Goal: Entertainment & Leisure: Consume media (video, audio)

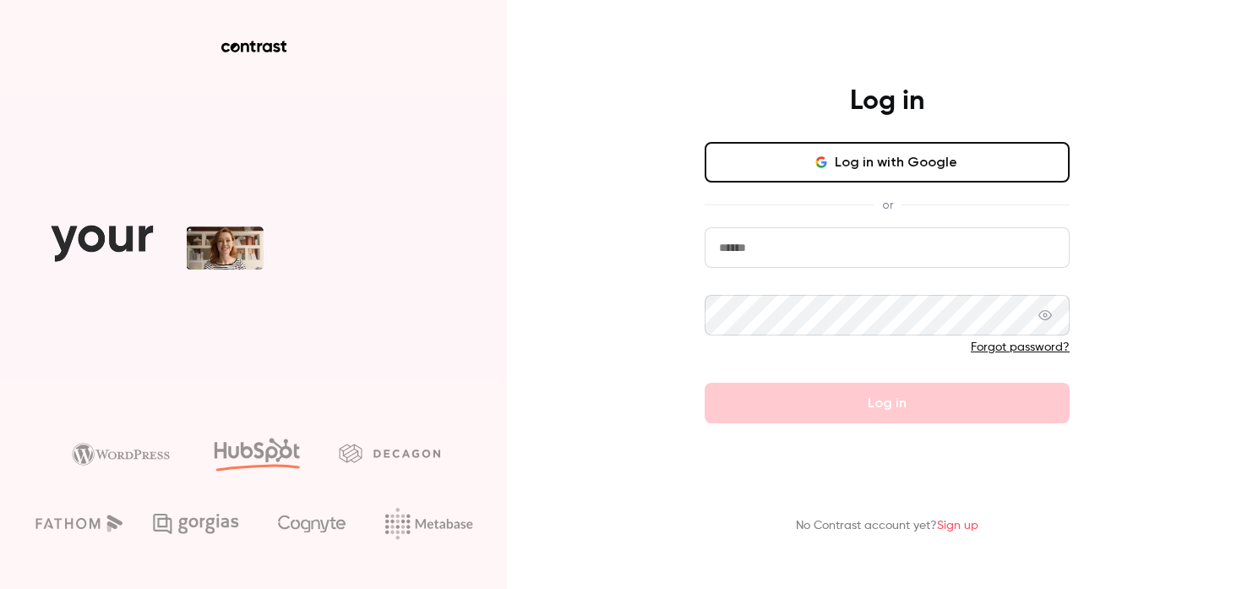
click at [813, 165] on button "Log in with Google" at bounding box center [886, 162] width 365 height 41
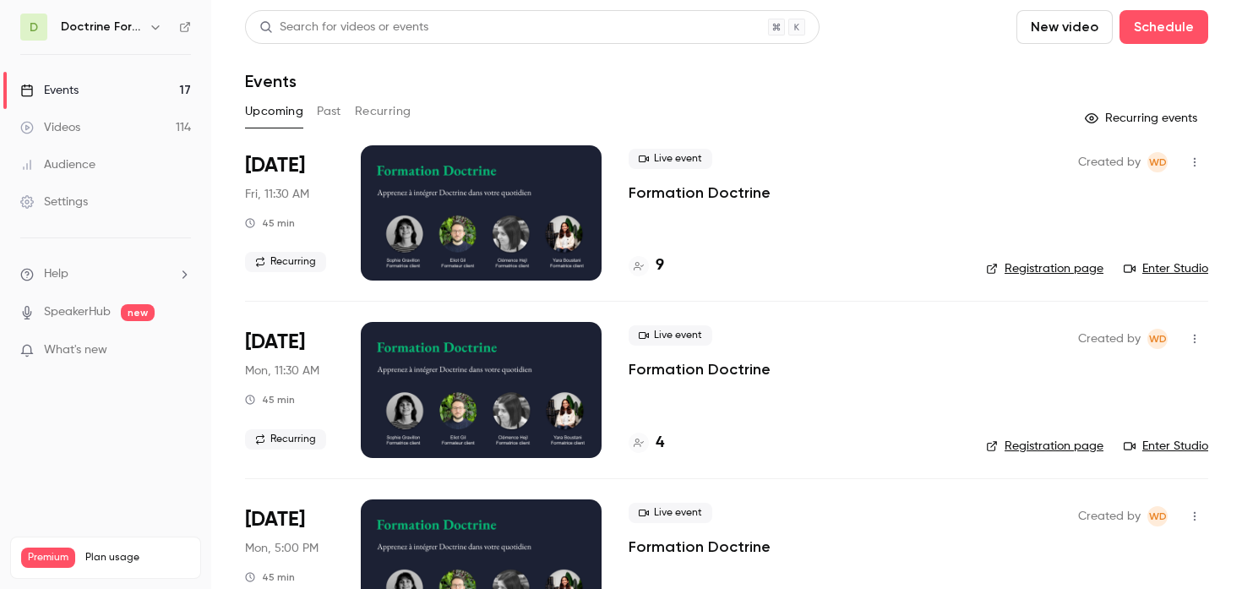
click at [153, 27] on icon "button" at bounding box center [155, 27] width 8 height 4
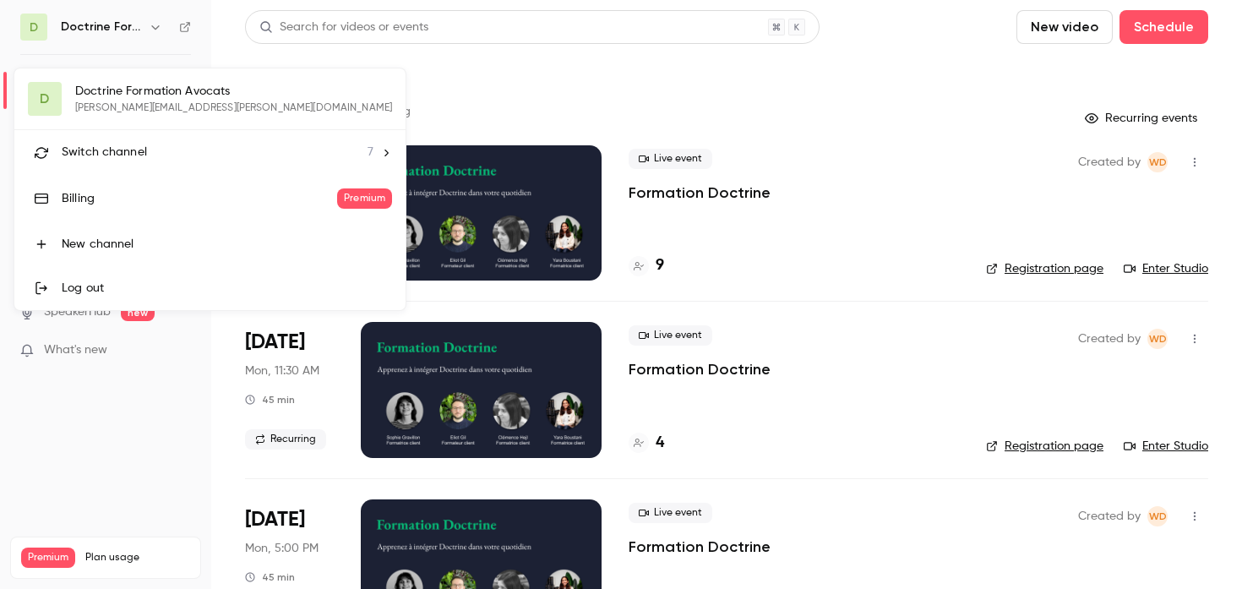
click at [115, 158] on span "Switch channel" at bounding box center [104, 153] width 85 height 18
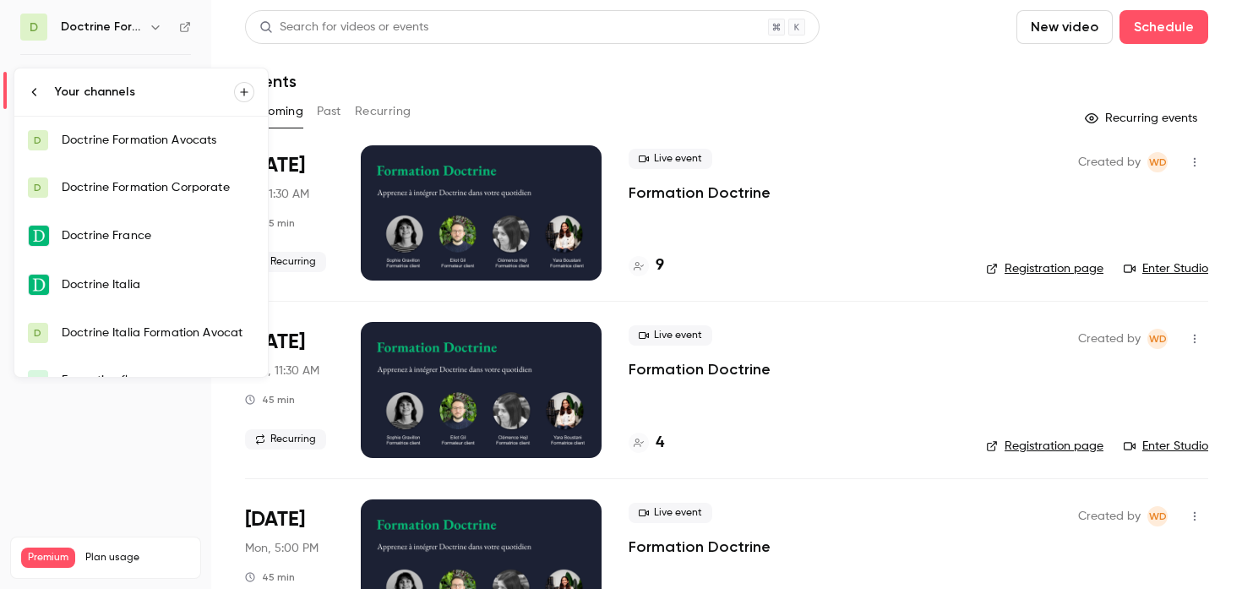
scroll to position [74, 0]
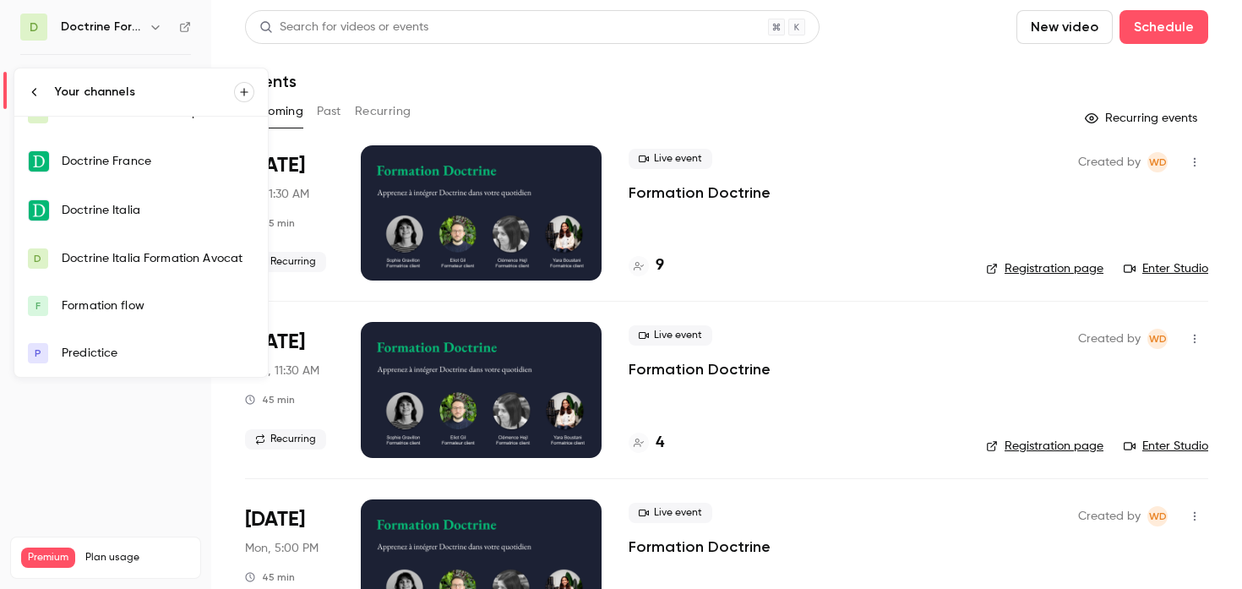
click at [116, 345] on div "Predictice" at bounding box center [158, 353] width 193 height 17
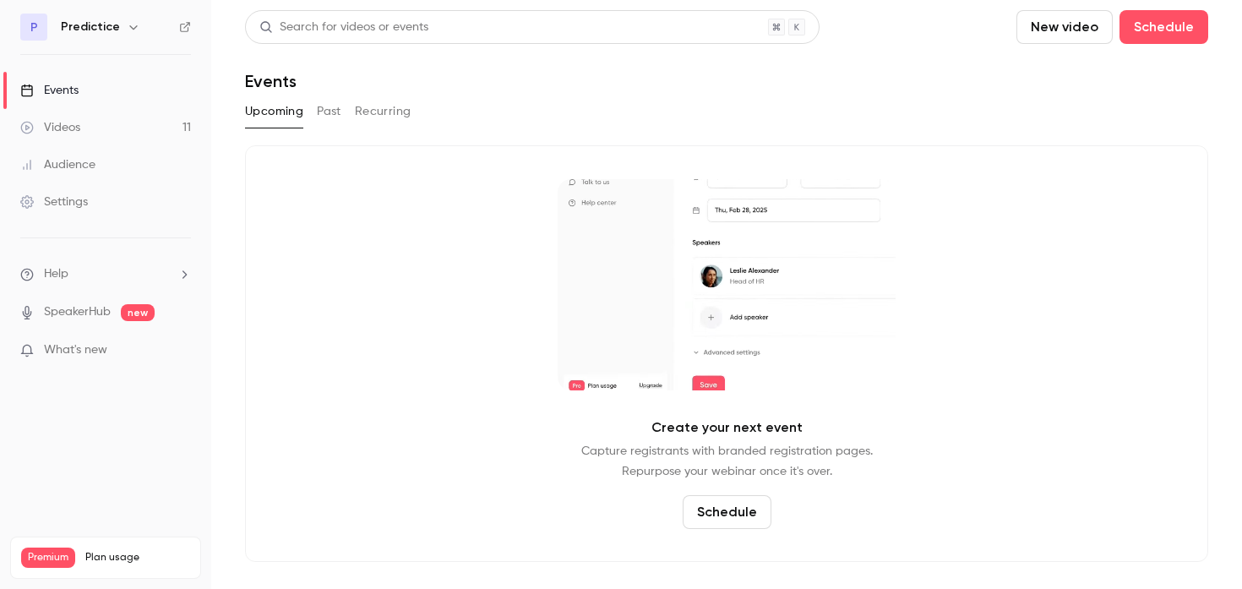
click at [334, 105] on button "Past" at bounding box center [329, 111] width 24 height 27
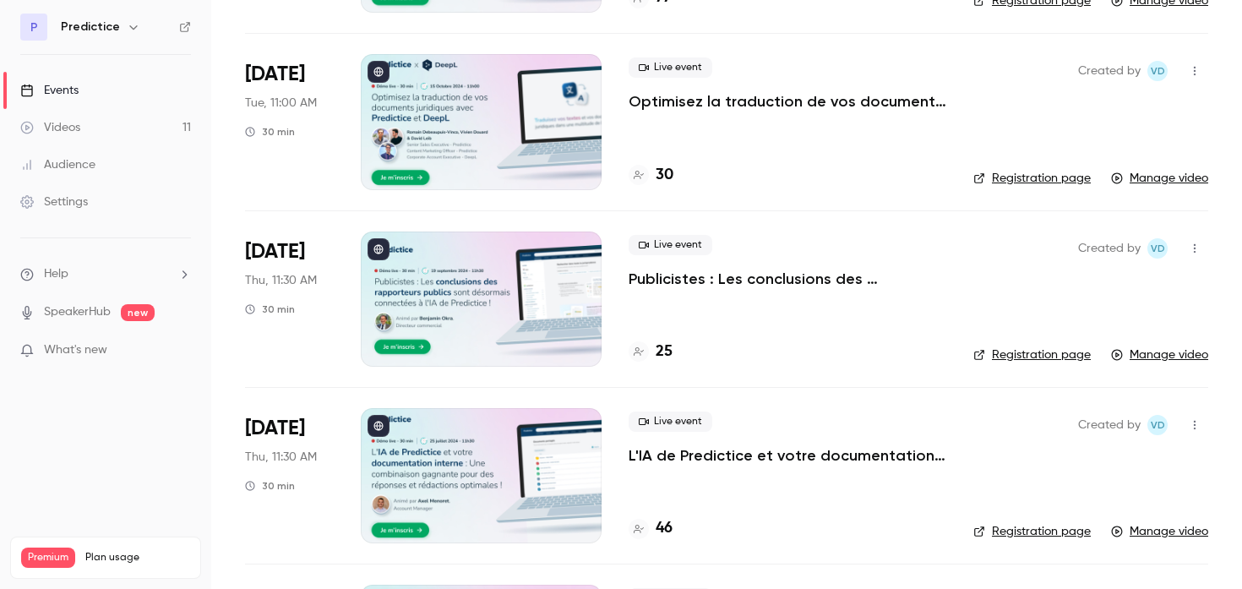
scroll to position [1490, 0]
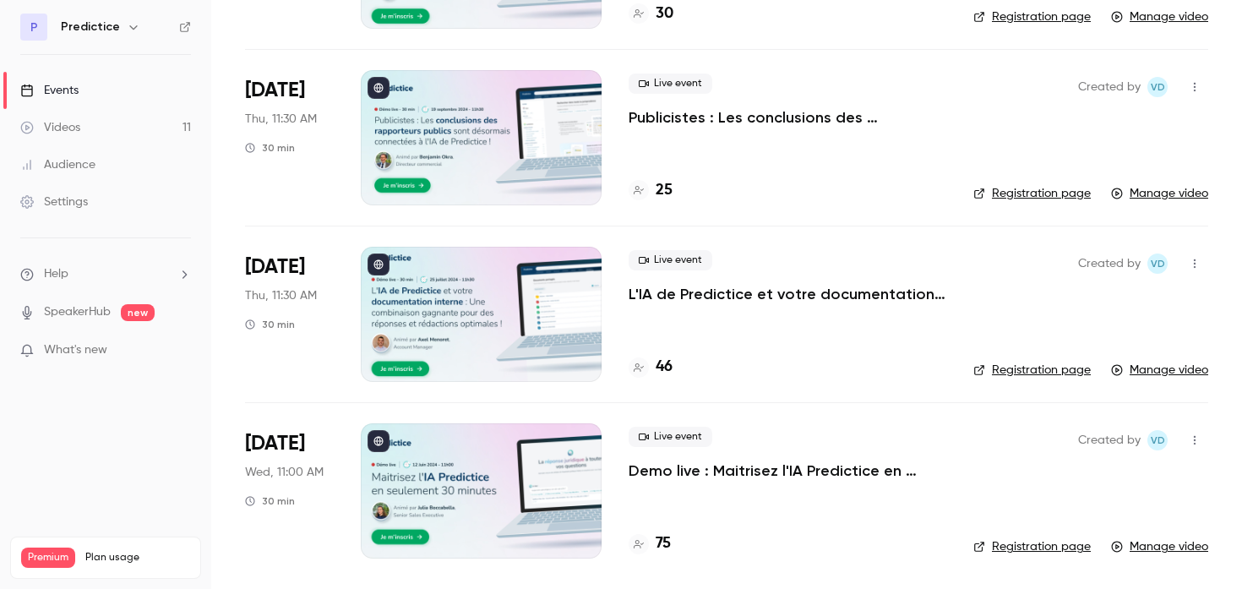
click at [130, 27] on icon "button" at bounding box center [133, 27] width 8 height 4
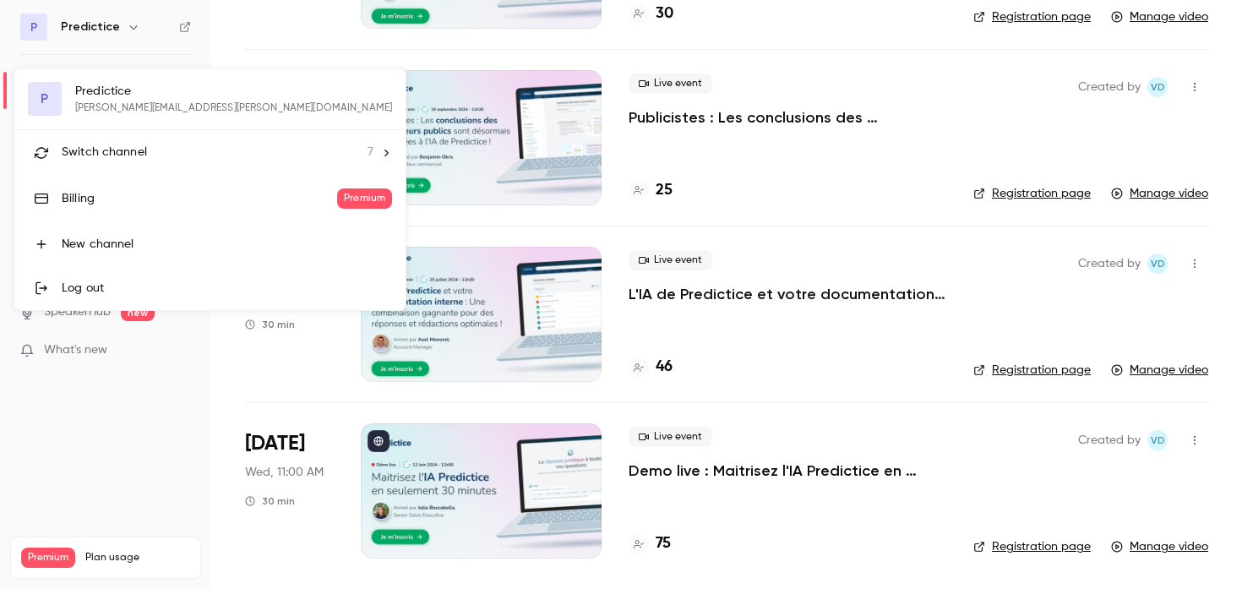
click at [117, 90] on div "P Predictice [PERSON_NAME][EMAIL_ADDRESS][PERSON_NAME][DOMAIN_NAME] Switch chan…" at bounding box center [209, 189] width 391 height 242
click at [118, 144] on span "Switch channel" at bounding box center [104, 153] width 85 height 18
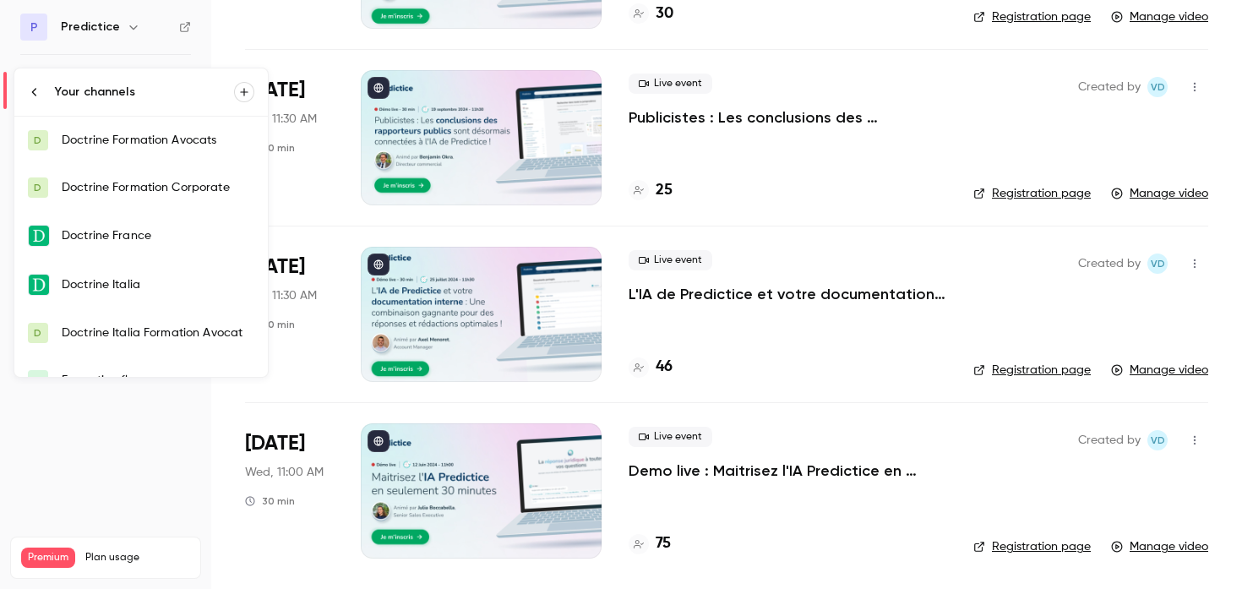
click at [172, 142] on div "Doctrine Formation Avocats" at bounding box center [158, 140] width 193 height 17
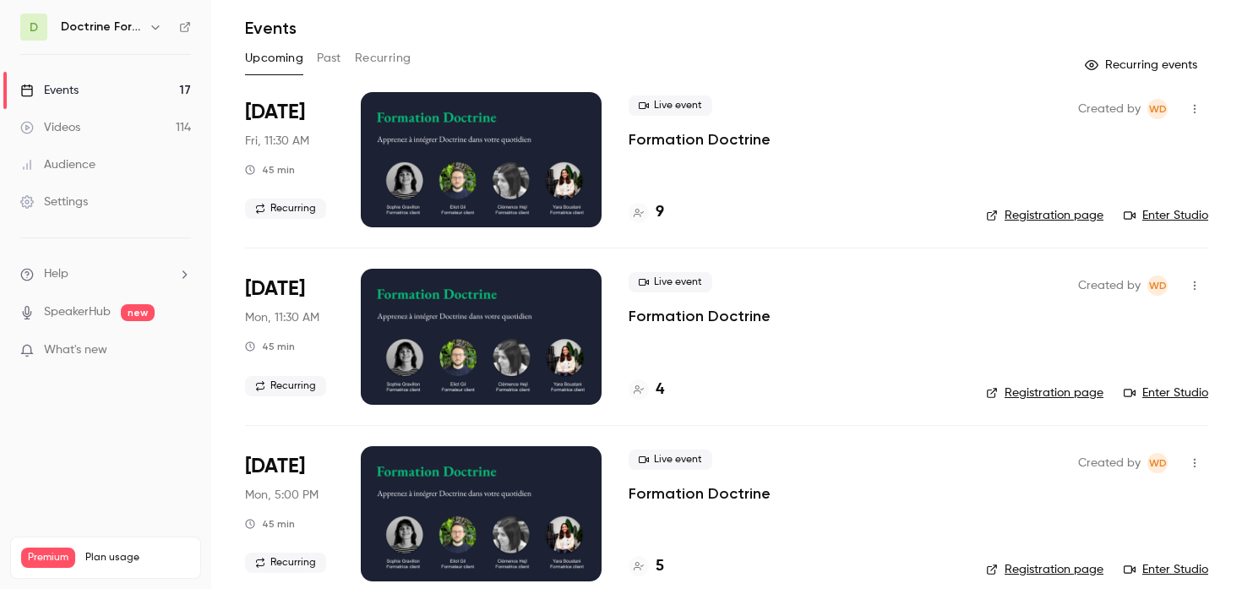
scroll to position [50, 0]
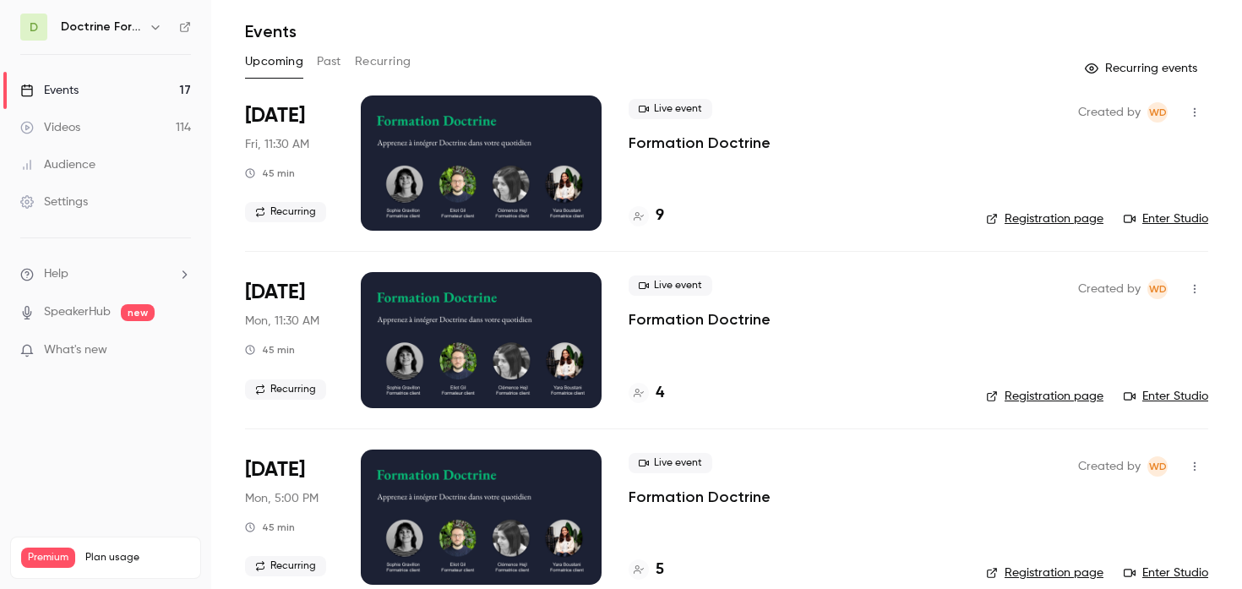
click at [348, 57] on div "Upcoming Past Recurring" at bounding box center [726, 61] width 963 height 27
click at [333, 59] on button "Past" at bounding box center [329, 61] width 24 height 27
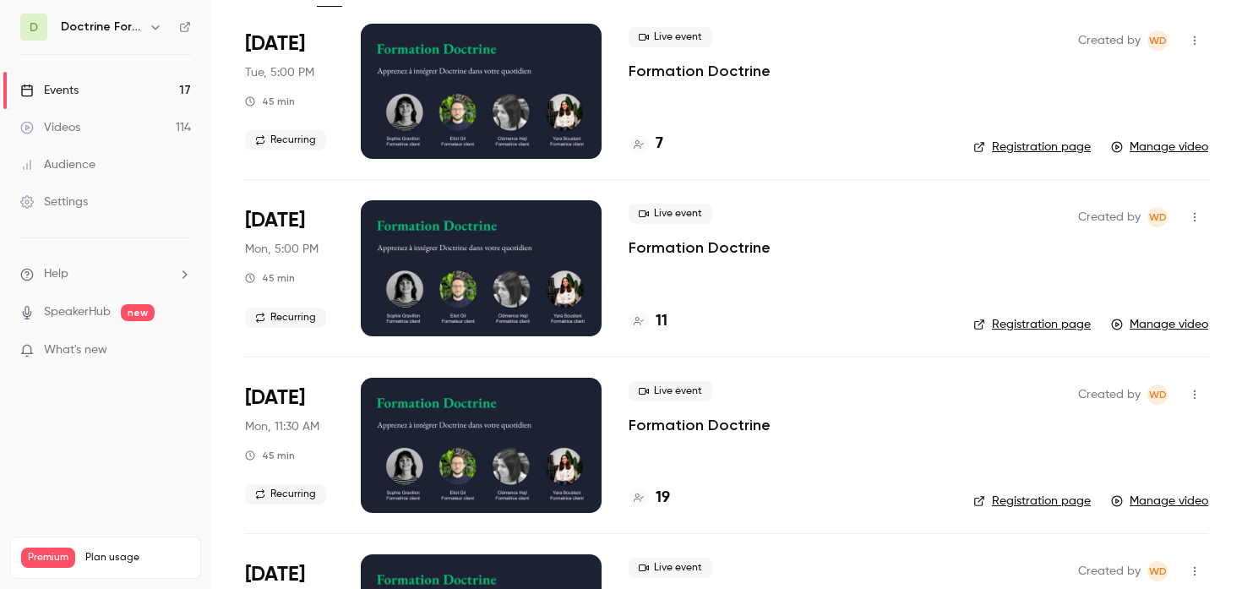
scroll to position [128, 0]
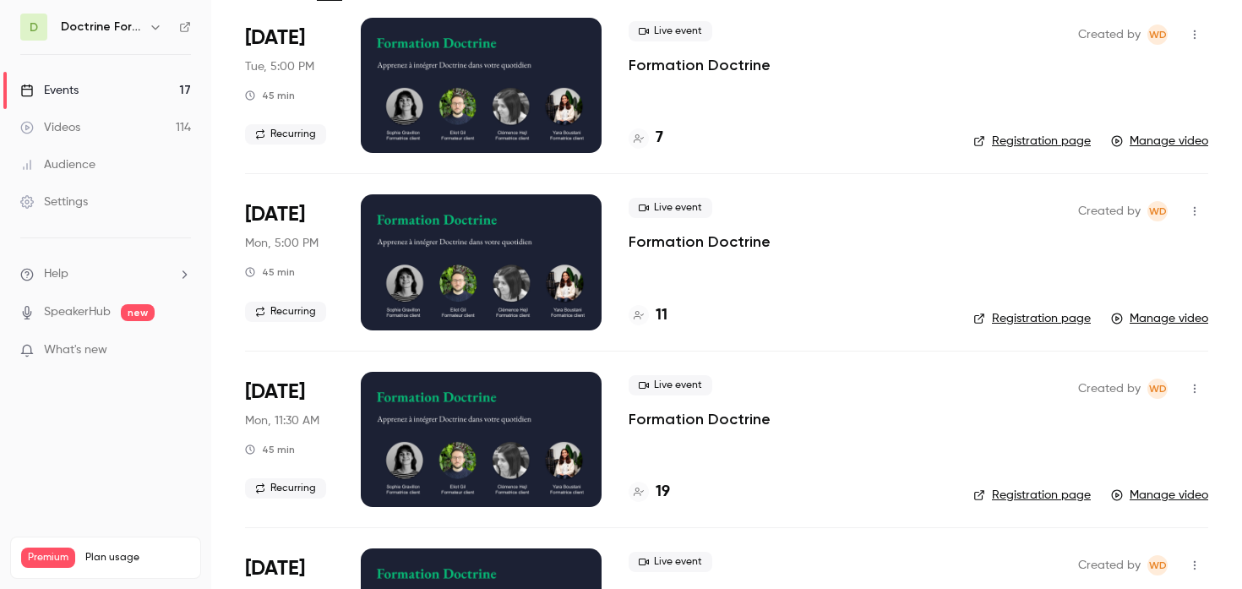
click at [643, 400] on div "Live event Formation Doctrine" at bounding box center [787, 402] width 318 height 54
click at [575, 406] on div at bounding box center [481, 439] width 241 height 135
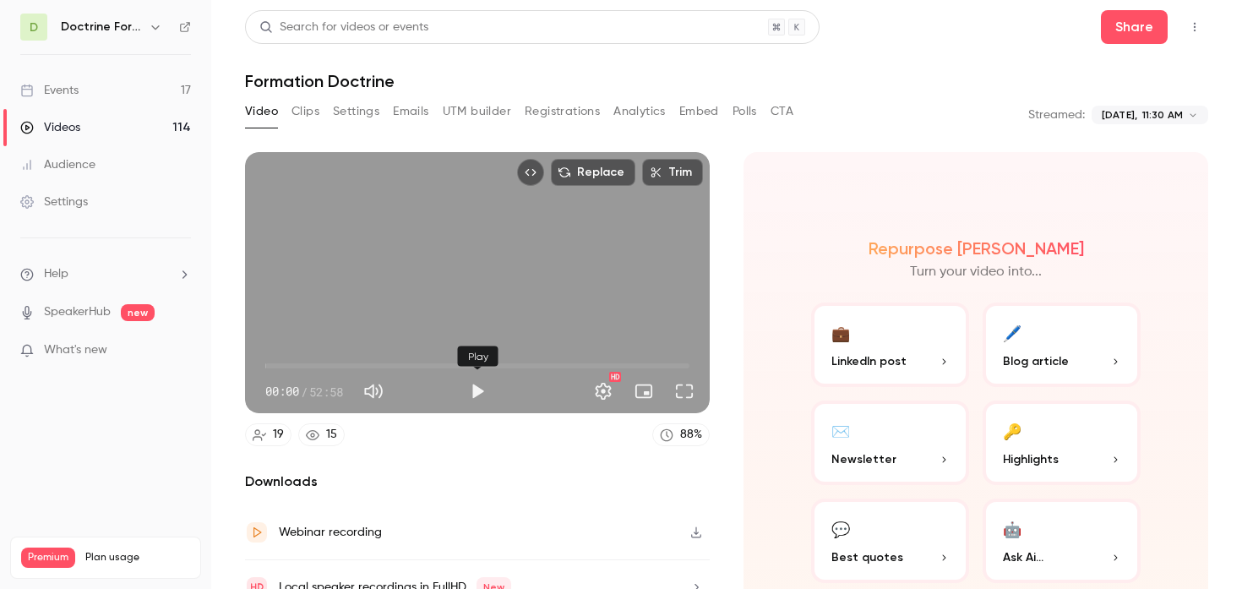
click at [477, 382] on button "Play" at bounding box center [477, 391] width 34 height 34
click at [478, 391] on button "Pause" at bounding box center [477, 391] width 34 height 34
type input "***"
